Goal: Information Seeking & Learning: Learn about a topic

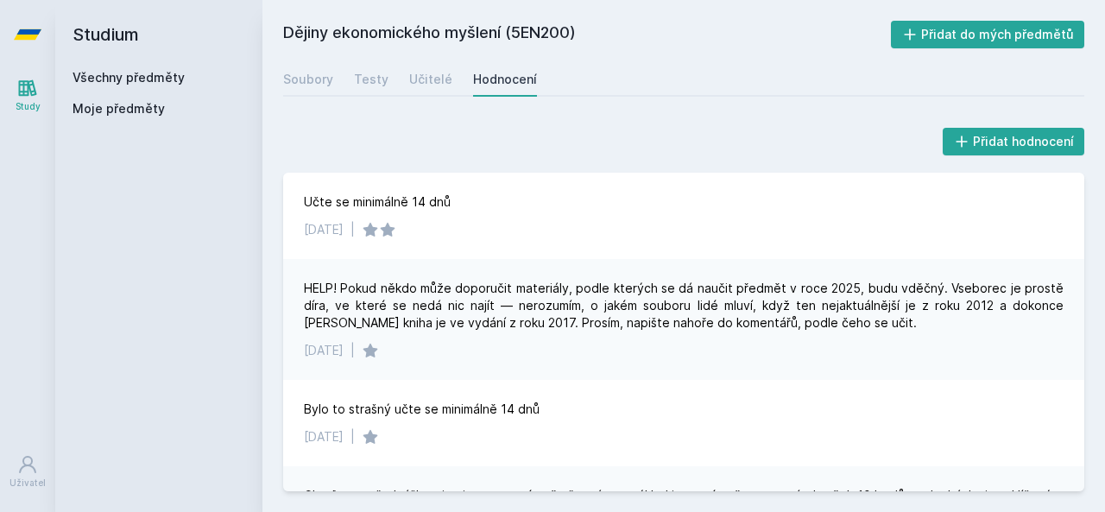
scroll to position [523, 0]
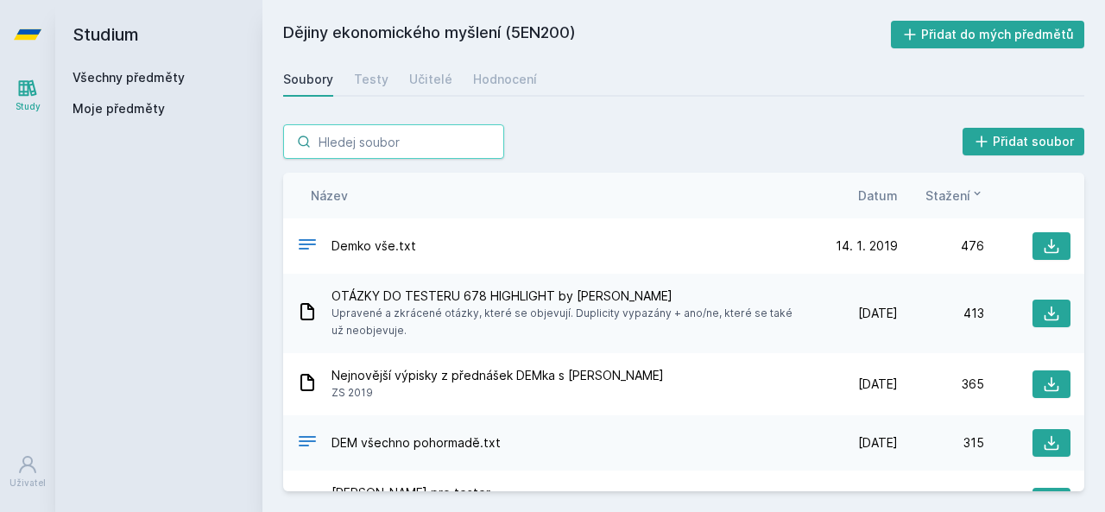
click at [401, 143] on input "search" at bounding box center [393, 141] width 221 height 35
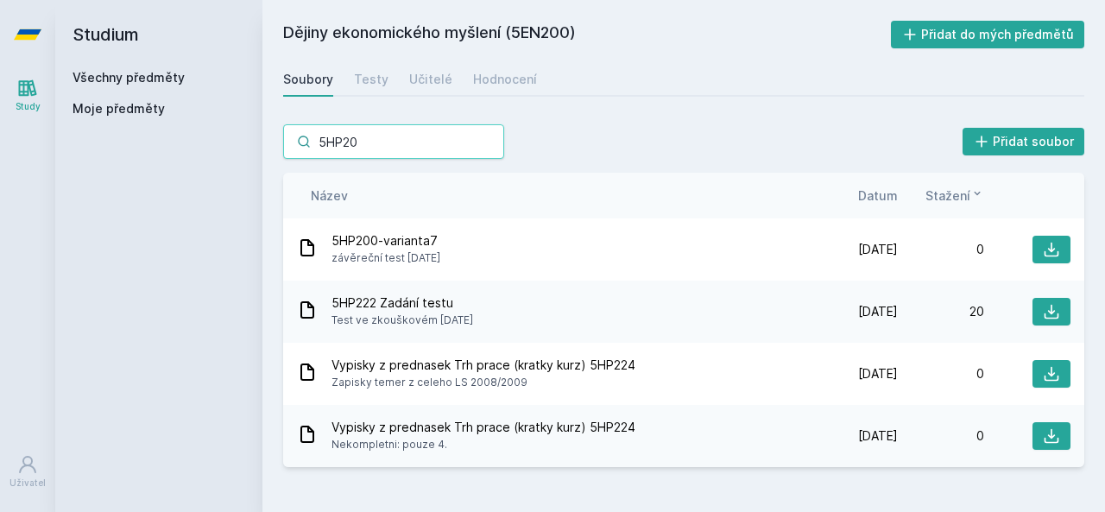
type input "5HP200"
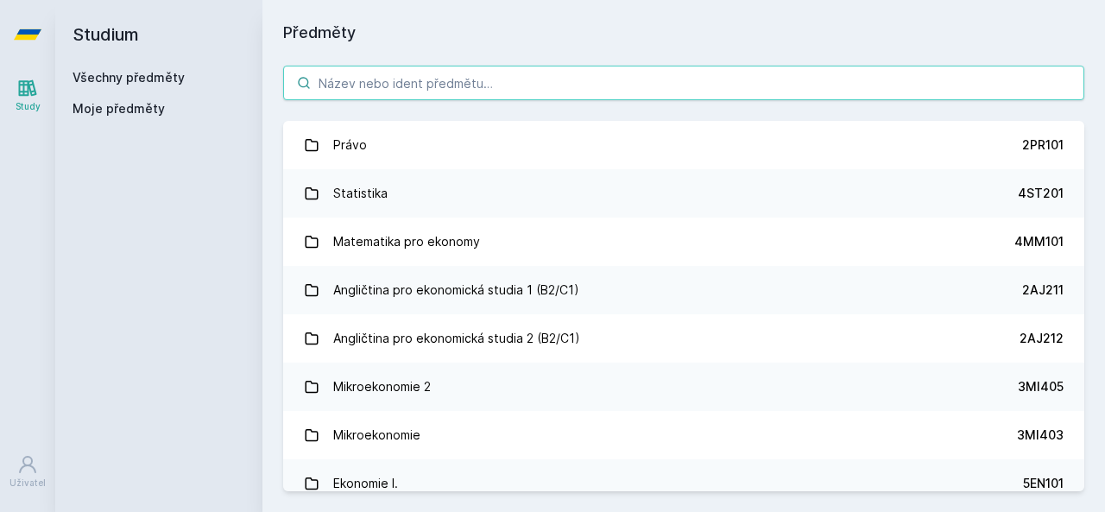
drag, startPoint x: 466, startPoint y: 58, endPoint x: 445, endPoint y: 84, distance: 33.2
click at [445, 84] on input "search" at bounding box center [683, 83] width 801 height 35
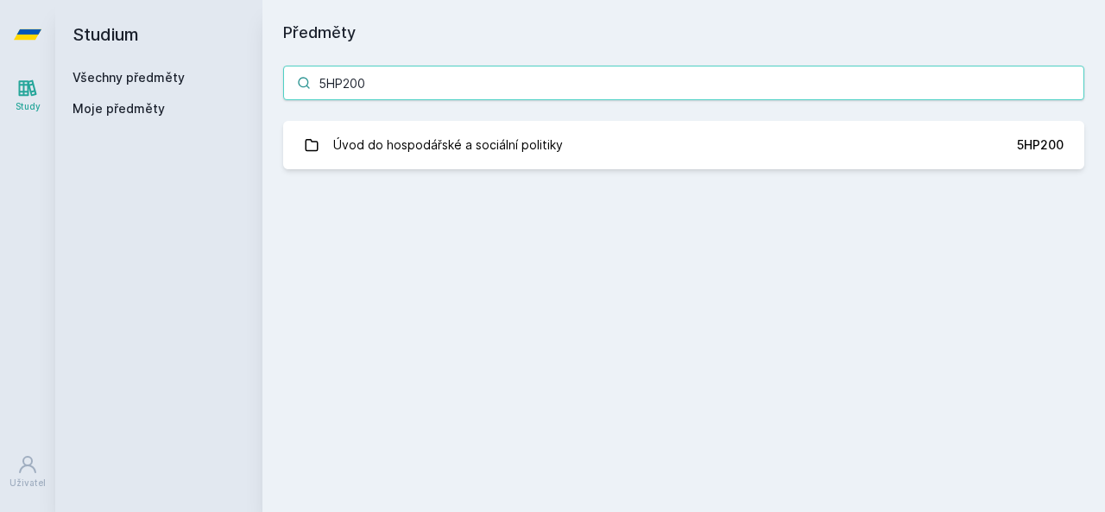
type input "5HP200"
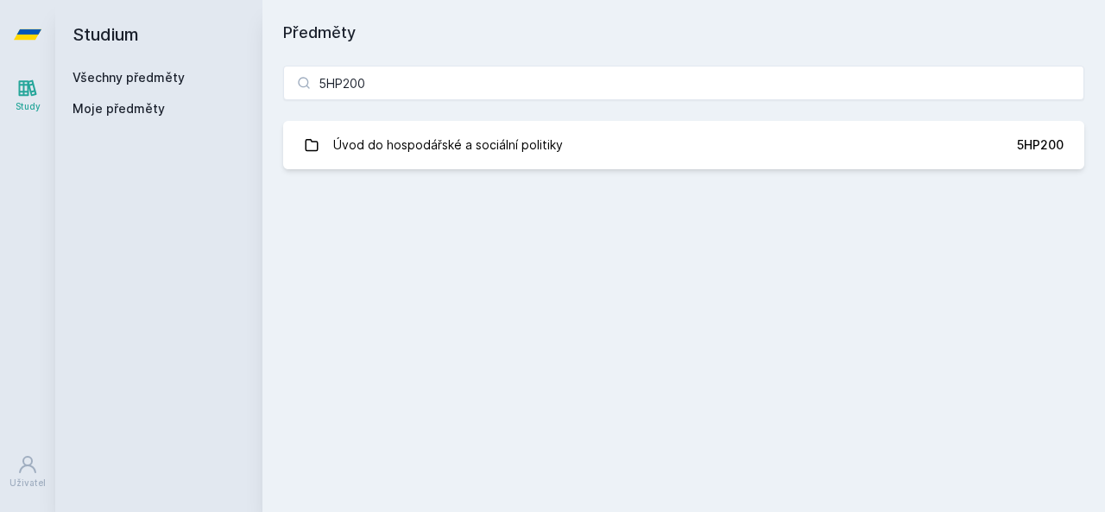
click at [462, 113] on div "5HP200 Úvod do hospodářské a sociální politiky 5HP200 Jejda, něco se pokazilo." at bounding box center [683, 117] width 842 height 145
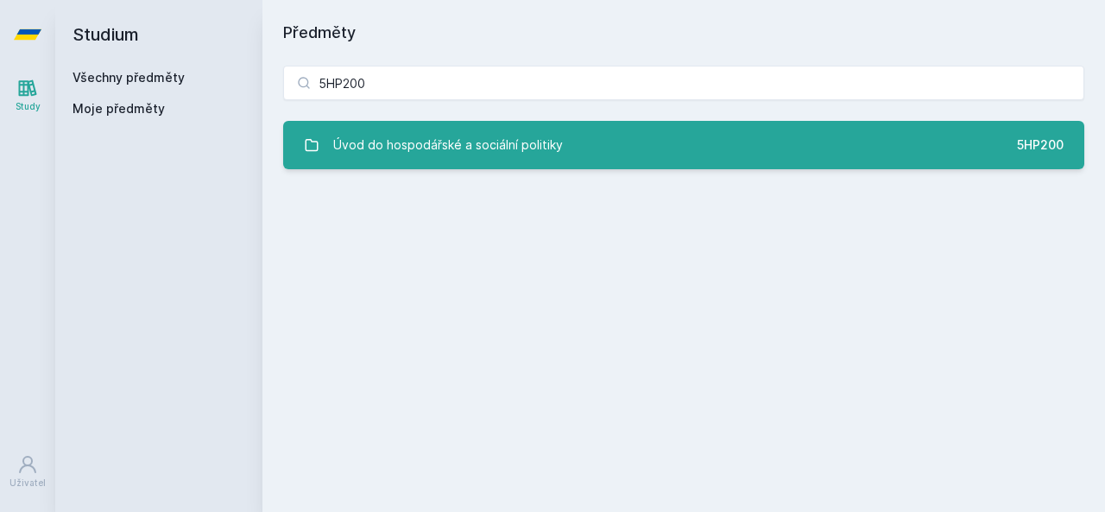
click at [466, 152] on div "Úvod do hospodářské a sociální politiky" at bounding box center [448, 145] width 230 height 35
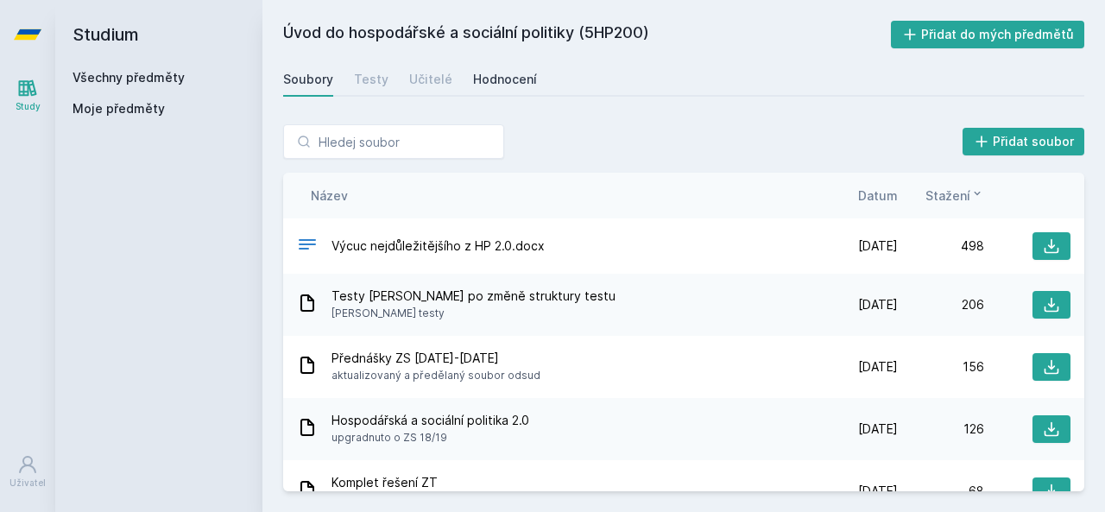
click at [515, 72] on div "Hodnocení" at bounding box center [505, 79] width 64 height 17
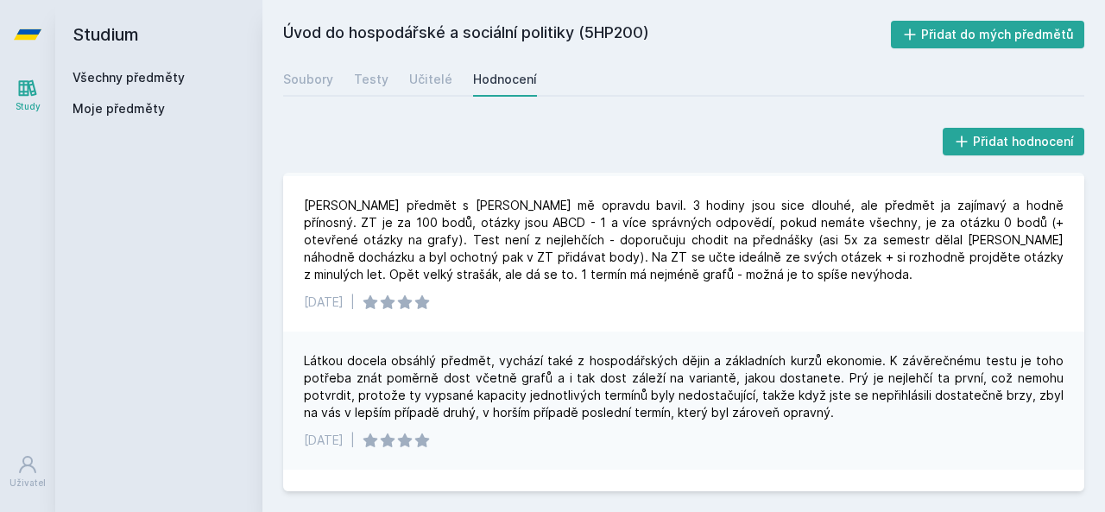
scroll to position [259, 0]
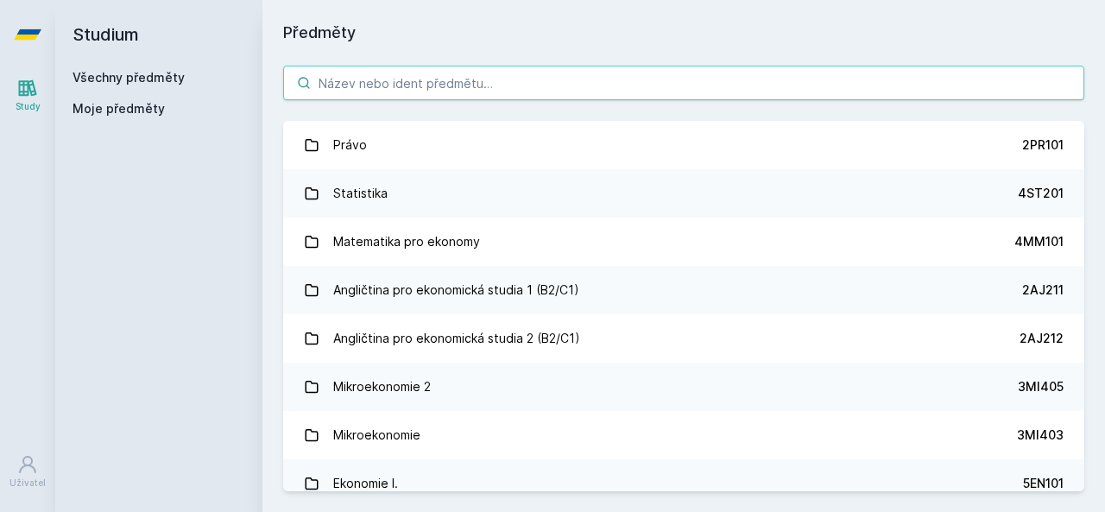
click at [380, 85] on input "search" at bounding box center [683, 83] width 801 height 35
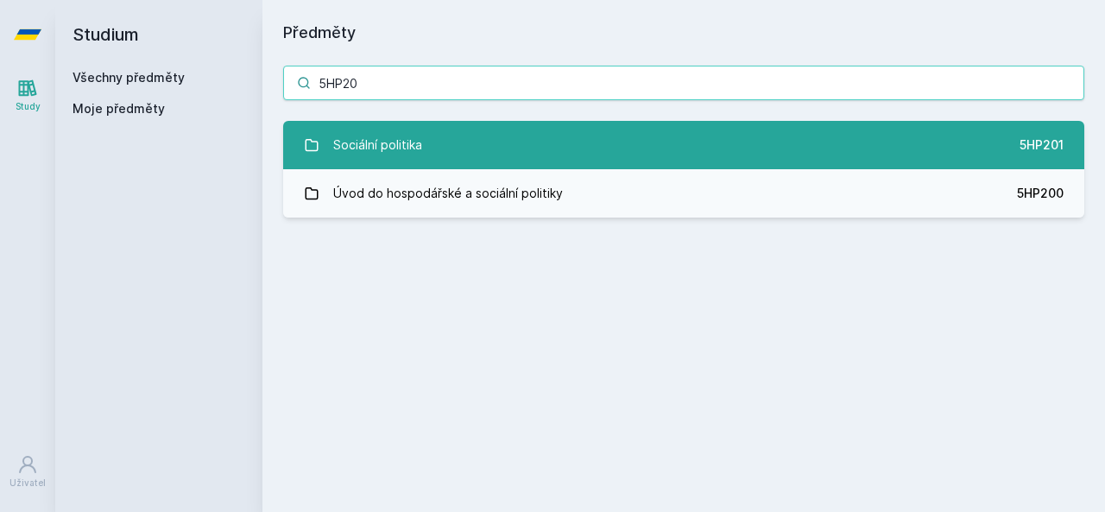
type input "5HP20"
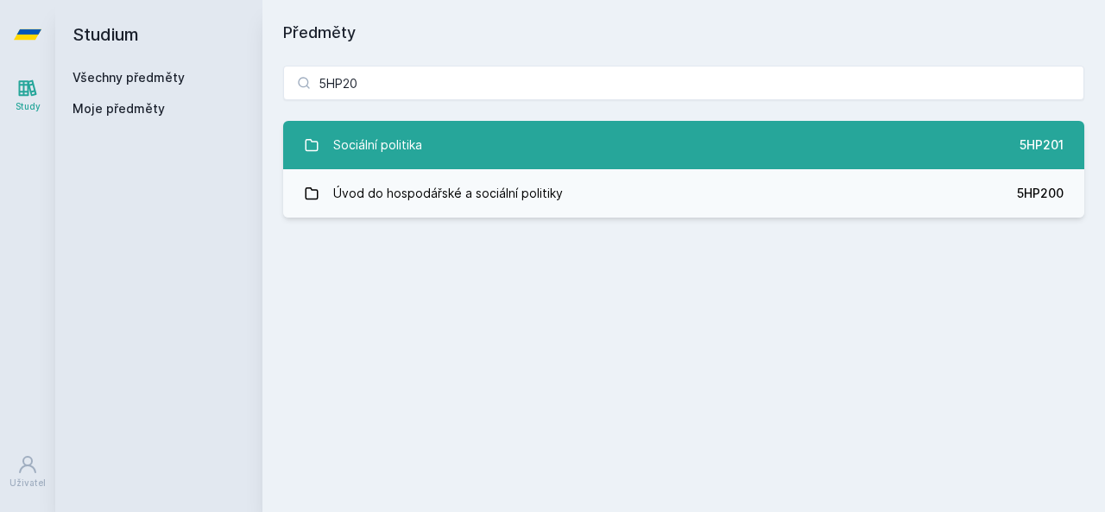
click at [399, 139] on div "Sociální politika" at bounding box center [377, 145] width 89 height 35
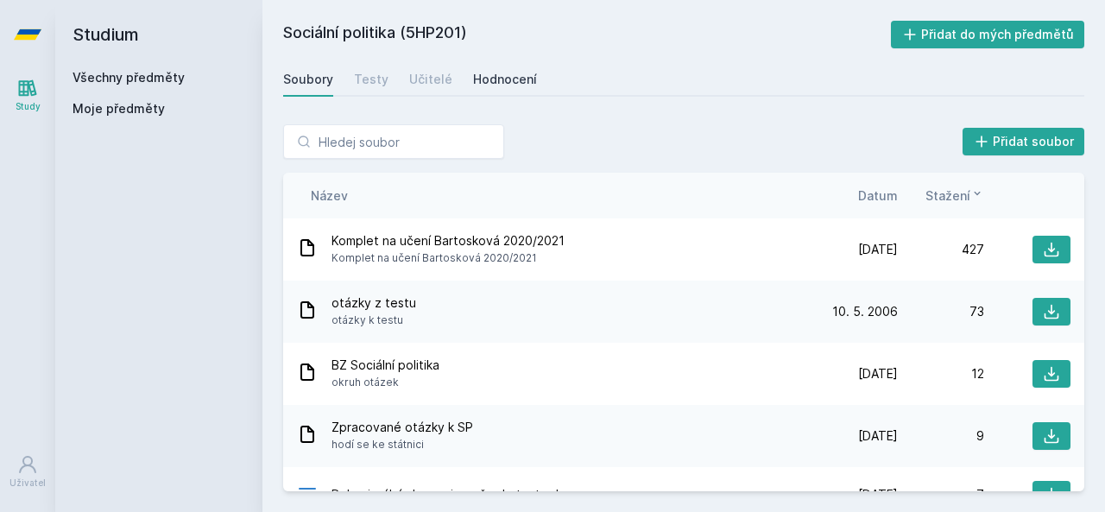
click at [511, 72] on div "Hodnocení" at bounding box center [505, 79] width 64 height 17
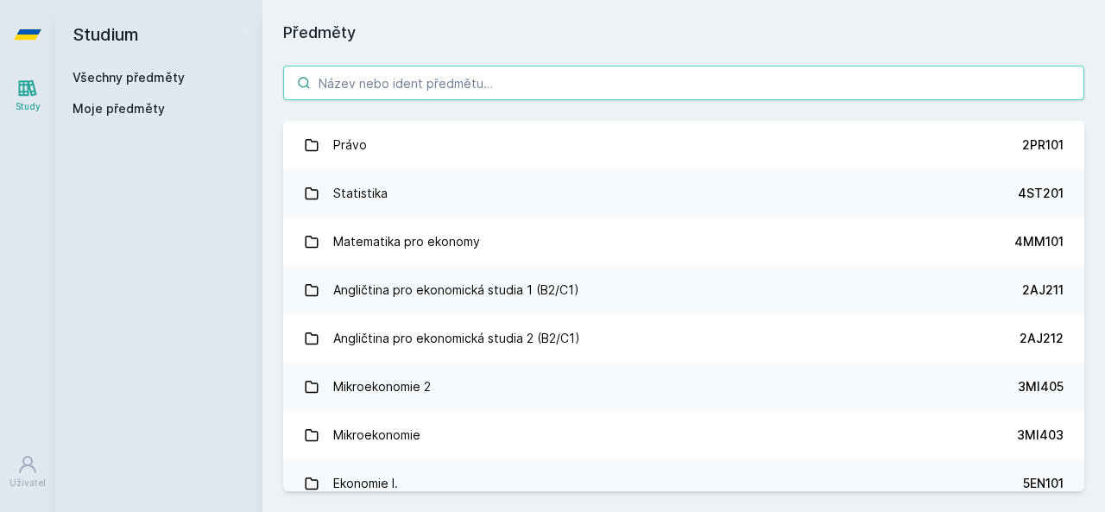
click at [348, 87] on input "search" at bounding box center [683, 83] width 801 height 35
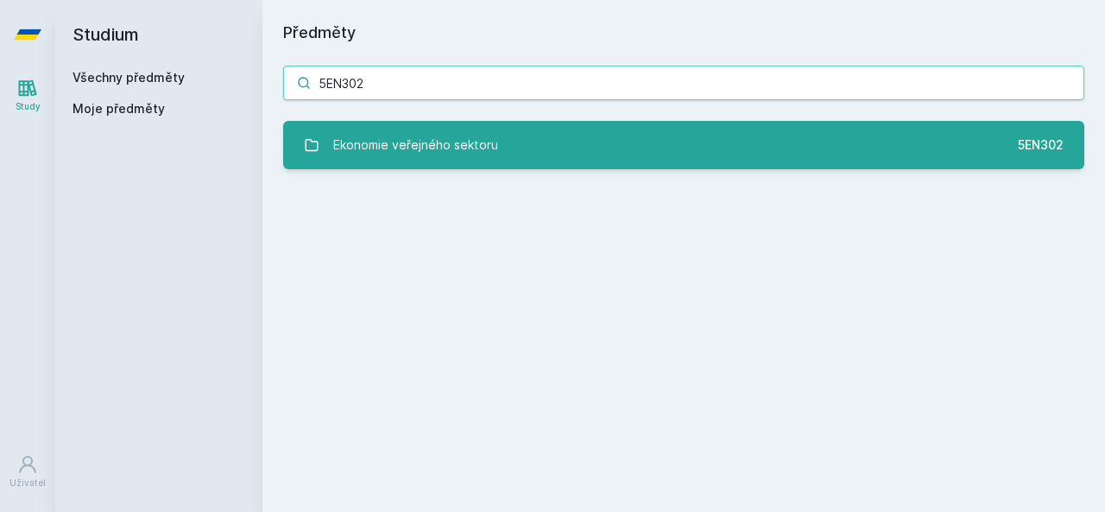
type input "5EN302"
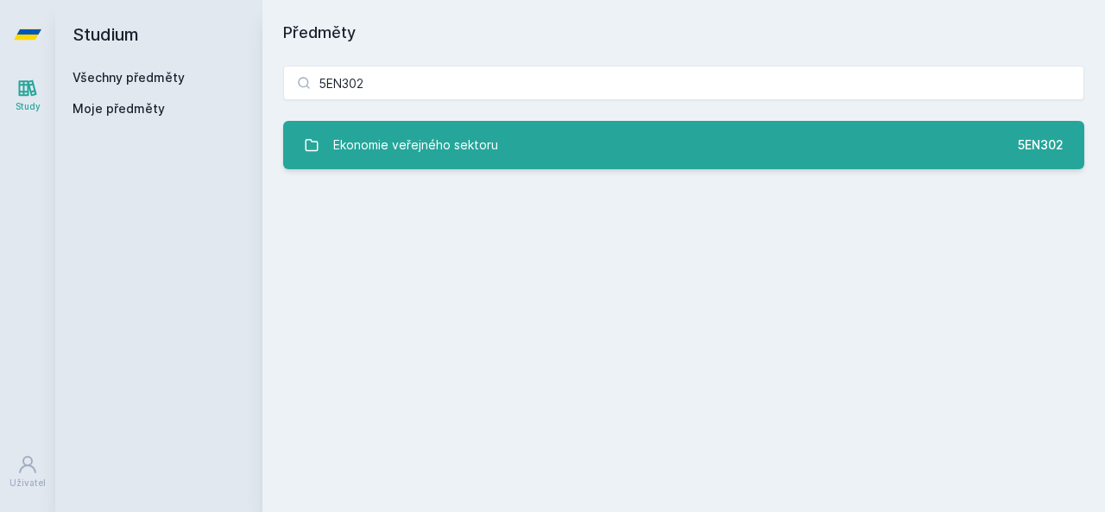
click at [469, 155] on div "Ekonomie veřejného sektoru" at bounding box center [415, 145] width 165 height 35
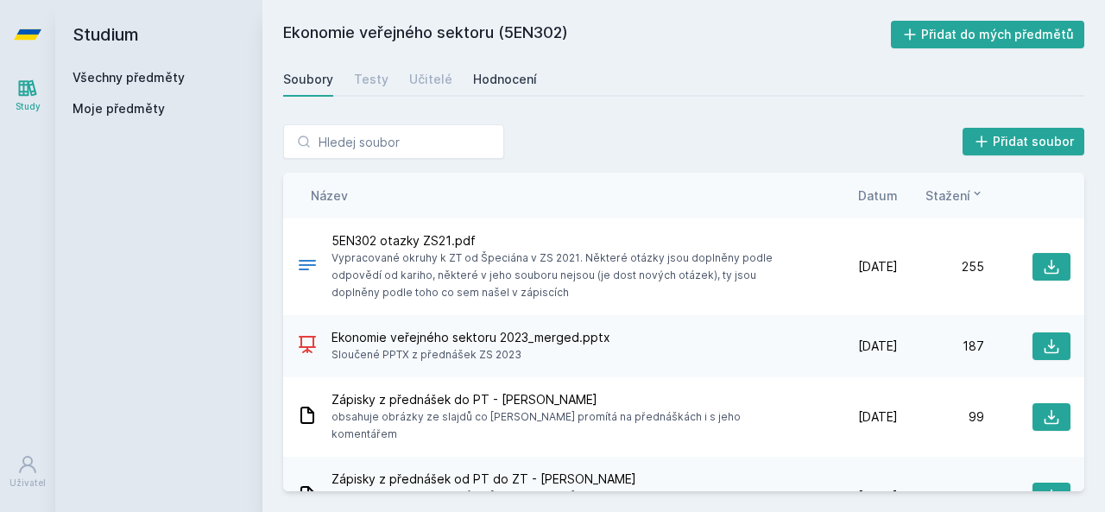
click at [490, 74] on div "Hodnocení" at bounding box center [505, 79] width 64 height 17
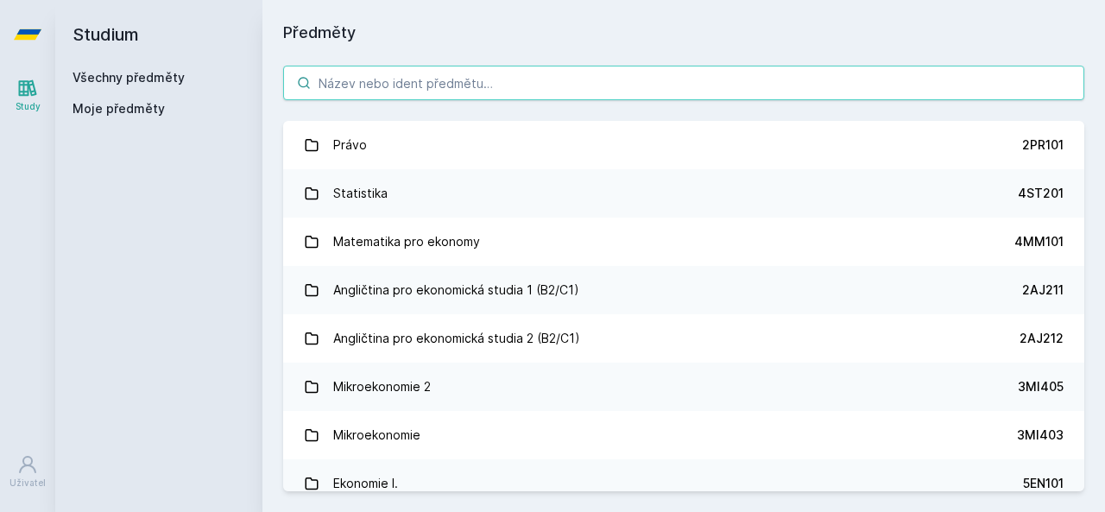
click at [376, 79] on input "search" at bounding box center [683, 83] width 801 height 35
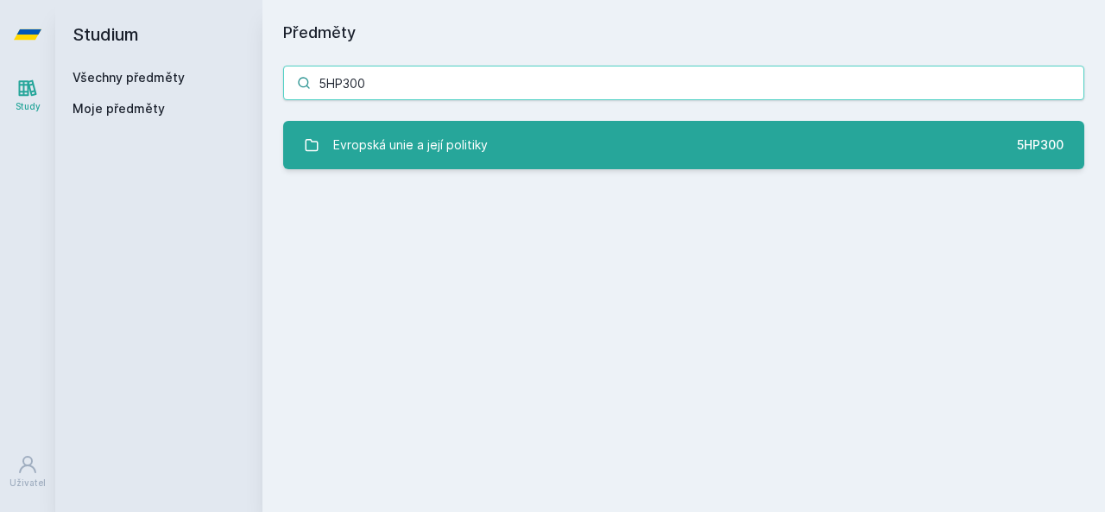
type input "5HP300"
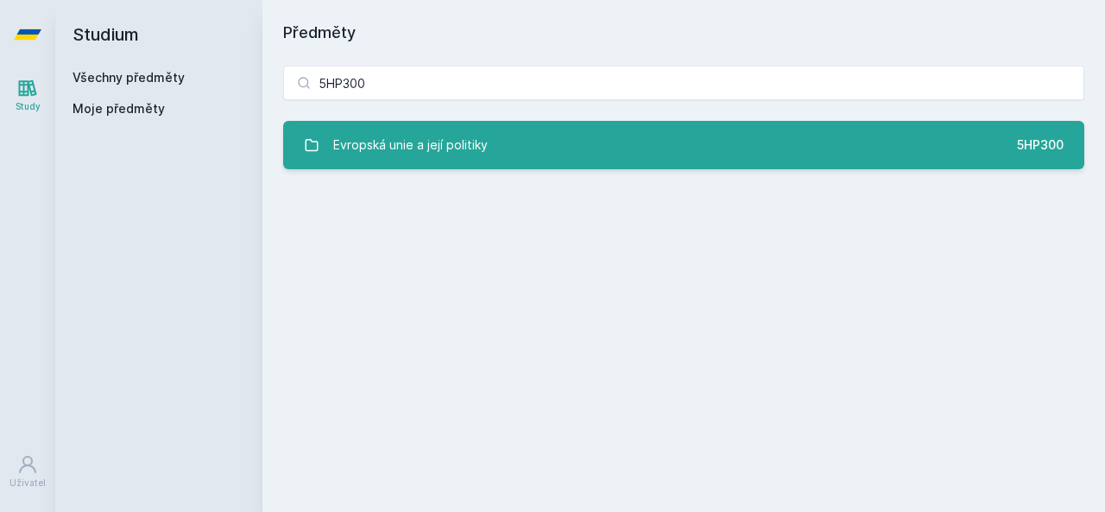
click at [458, 168] on link "Evropská unie a její politiky 5HP300" at bounding box center [683, 145] width 801 height 48
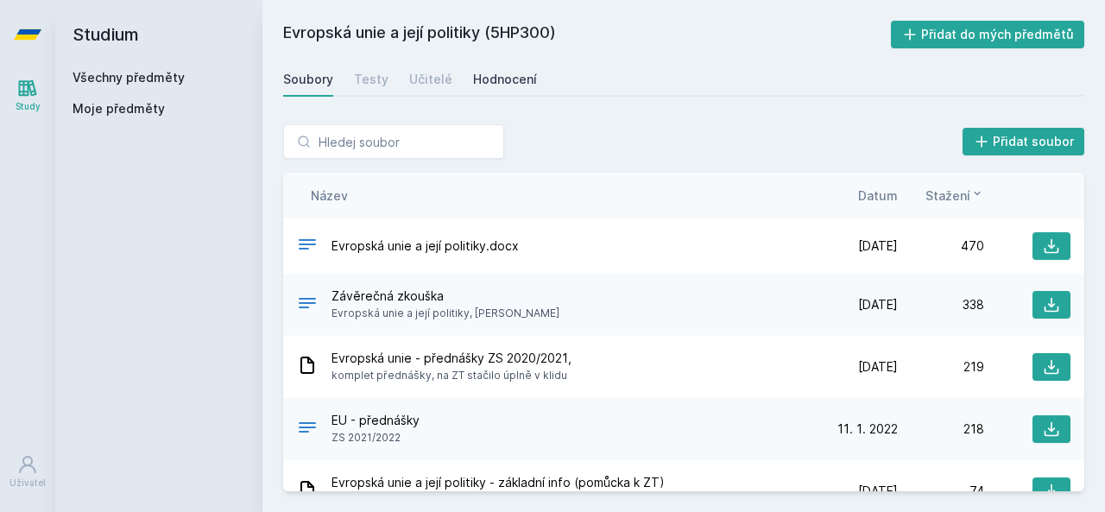
click at [515, 79] on div "Hodnocení" at bounding box center [505, 79] width 64 height 17
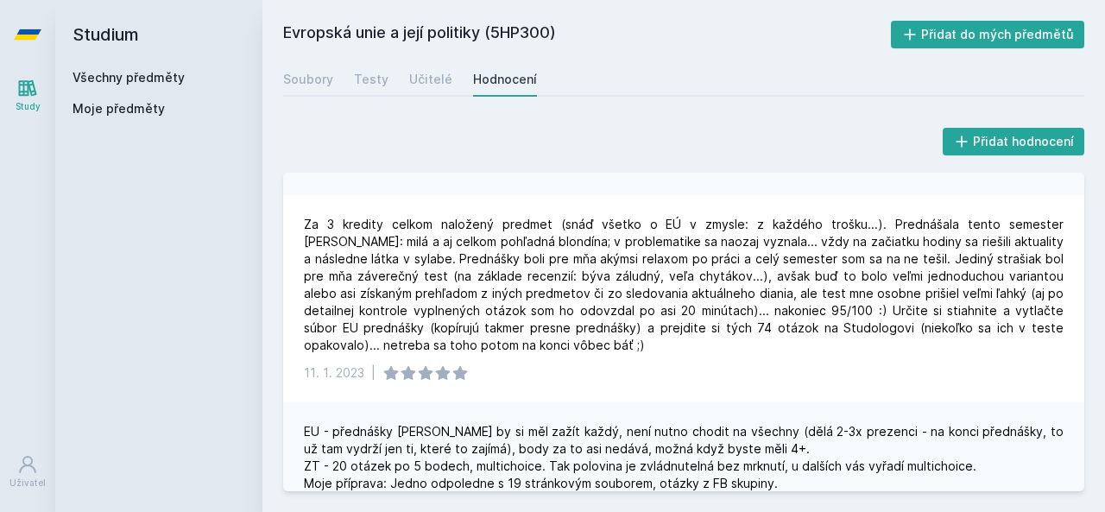
scroll to position [151, 0]
